Goal: Task Accomplishment & Management: Manage account settings

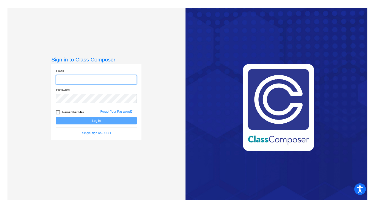
click at [77, 81] on input "email" at bounding box center [96, 80] width 81 height 10
type input "[EMAIL_ADDRESS][DOMAIN_NAME]"
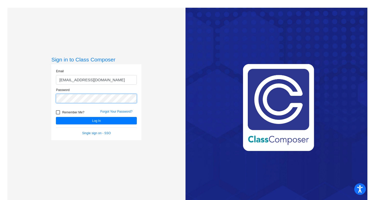
click at [56, 117] on button "Log In" at bounding box center [96, 120] width 81 height 7
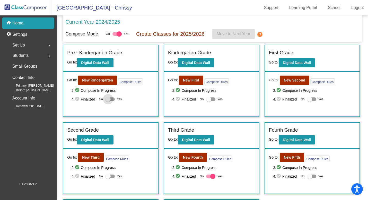
click at [114, 99] on div at bounding box center [110, 100] width 9 height 4
click at [108, 101] on input "Yes" at bounding box center [108, 101] width 0 height 0
checkbox input "true"
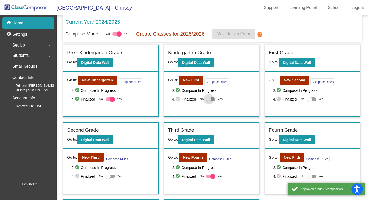
click at [213, 100] on div at bounding box center [210, 100] width 9 height 4
click at [209, 101] on input "Yes" at bounding box center [209, 101] width 0 height 0
checkbox input "true"
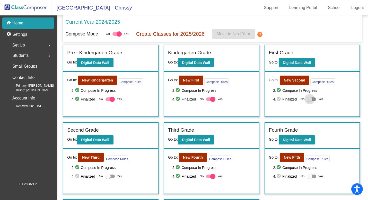
click at [313, 100] on div at bounding box center [311, 100] width 9 height 4
click at [310, 101] on input "Yes" at bounding box center [310, 101] width 0 height 0
checkbox input "true"
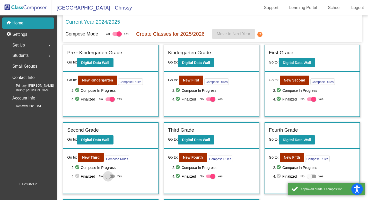
click at [114, 176] on div at bounding box center [110, 177] width 9 height 4
click at [108, 178] on input "Yes" at bounding box center [108, 178] width 0 height 0
checkbox input "true"
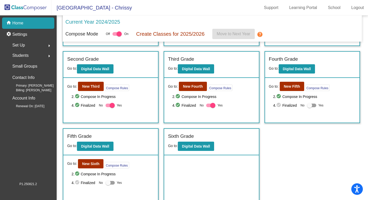
scroll to position [71, 0]
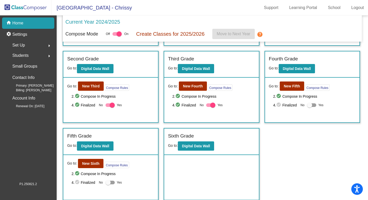
click at [314, 106] on div at bounding box center [311, 106] width 9 height 4
click at [310, 107] on input "Yes" at bounding box center [310, 107] width 0 height 0
checkbox input "true"
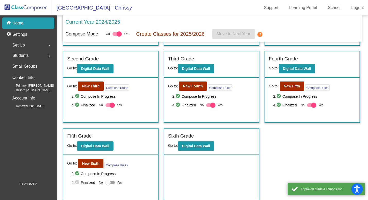
scroll to position [72, 0]
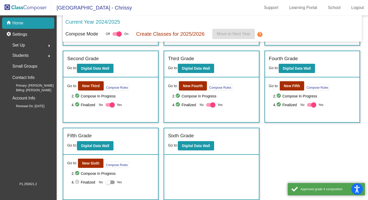
click at [112, 182] on div at bounding box center [110, 183] width 9 height 4
click at [108, 184] on input "Yes" at bounding box center [108, 184] width 0 height 0
checkbox input "true"
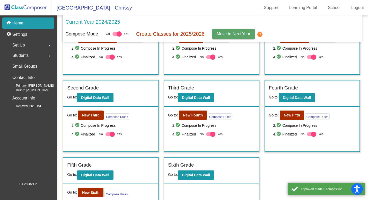
scroll to position [0, 0]
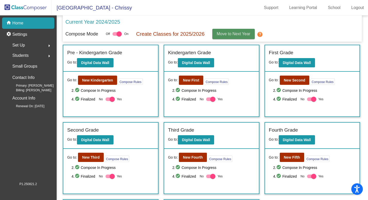
click at [242, 35] on span "Move to Next Year" at bounding box center [234, 34] width 34 height 4
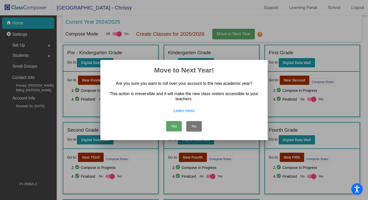
click at [175, 126] on button "Yes" at bounding box center [173, 126] width 15 height 10
